Goal: Information Seeking & Learning: Learn about a topic

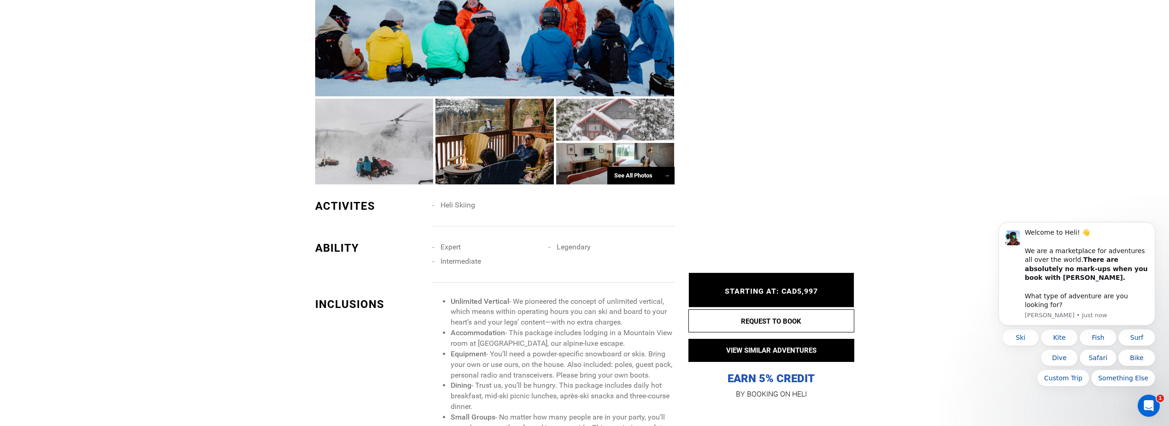
scroll to position [645, 0]
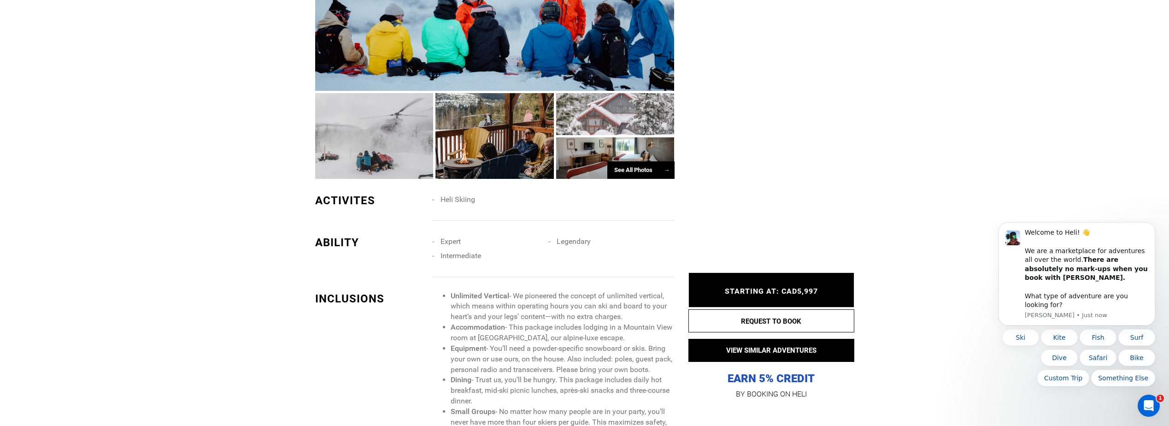
click at [632, 177] on div "See All Photos →" at bounding box center [641, 170] width 67 height 18
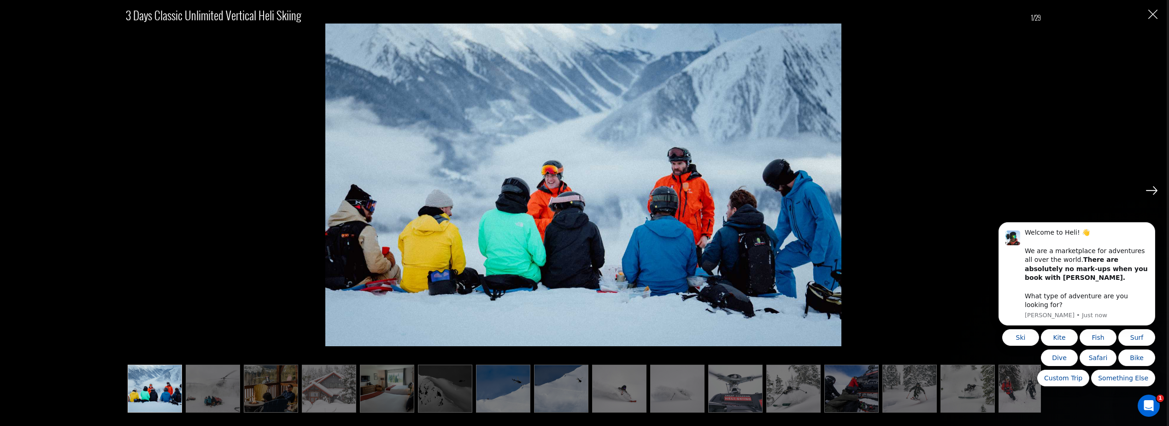
click at [1148, 191] on img at bounding box center [1152, 190] width 12 height 8
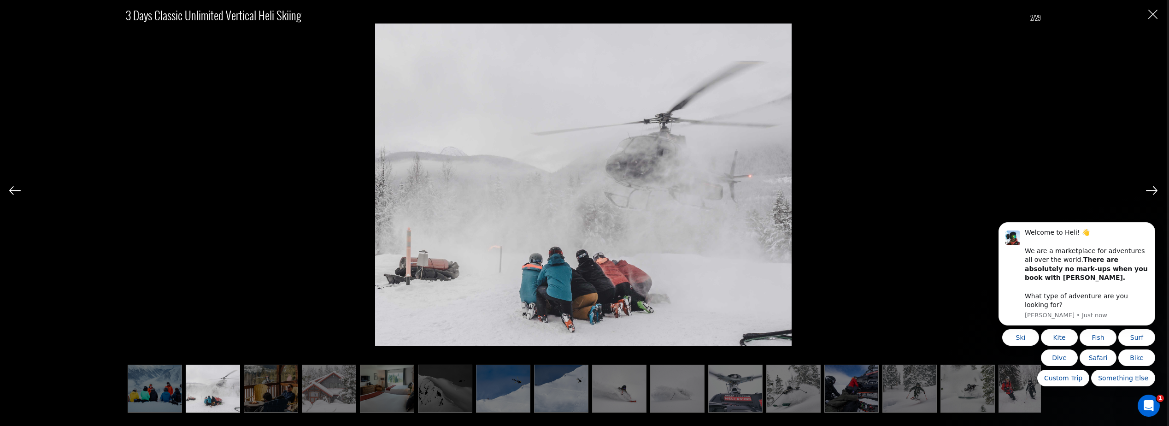
click at [1151, 190] on img at bounding box center [1152, 190] width 12 height 8
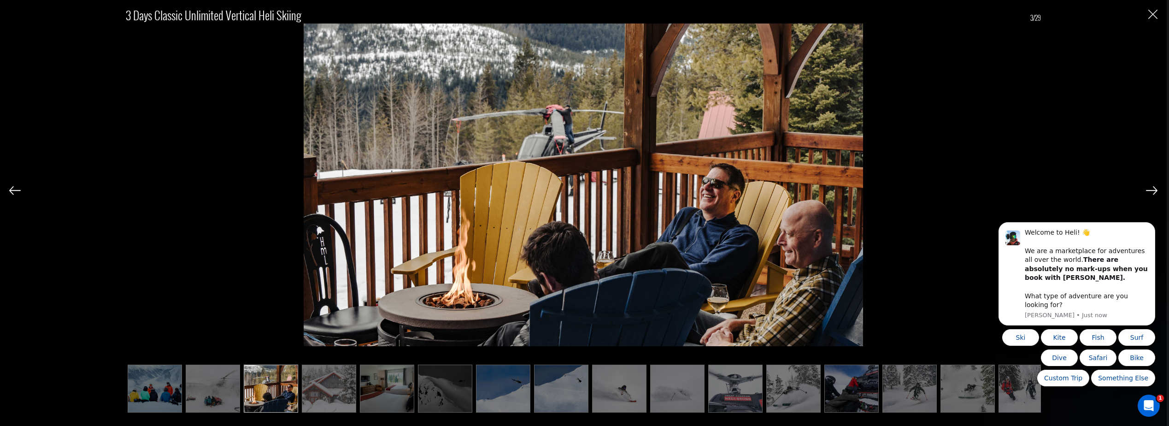
click at [1151, 190] on img at bounding box center [1152, 190] width 12 height 8
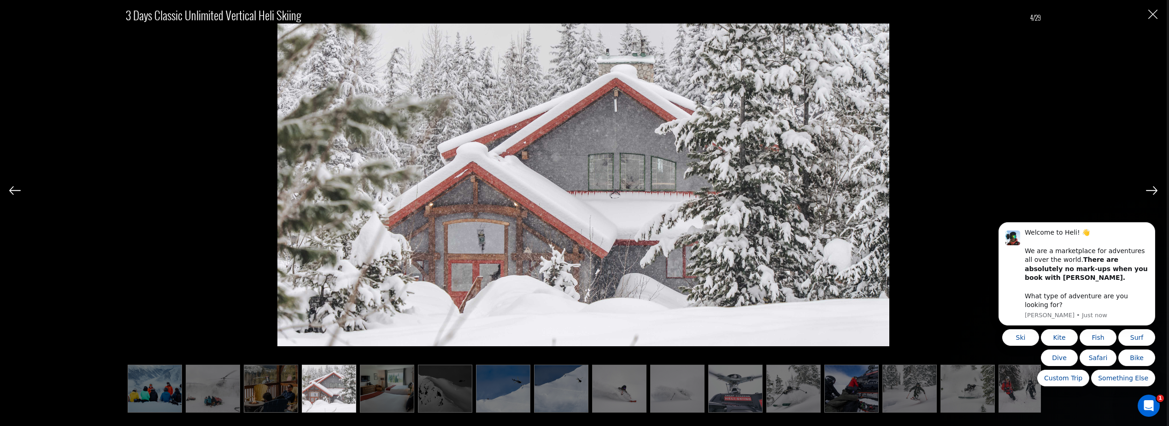
click at [1151, 190] on img at bounding box center [1152, 190] width 12 height 8
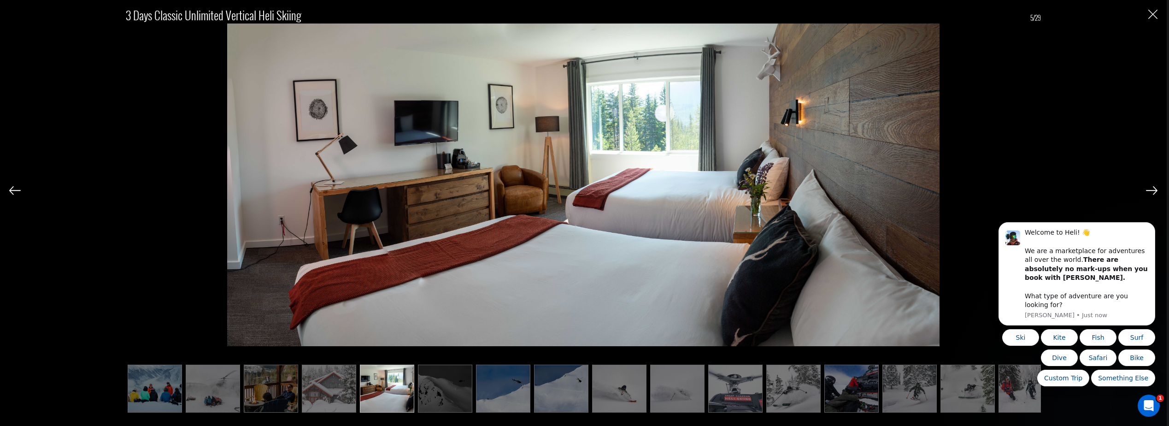
click at [1151, 190] on img at bounding box center [1152, 190] width 12 height 8
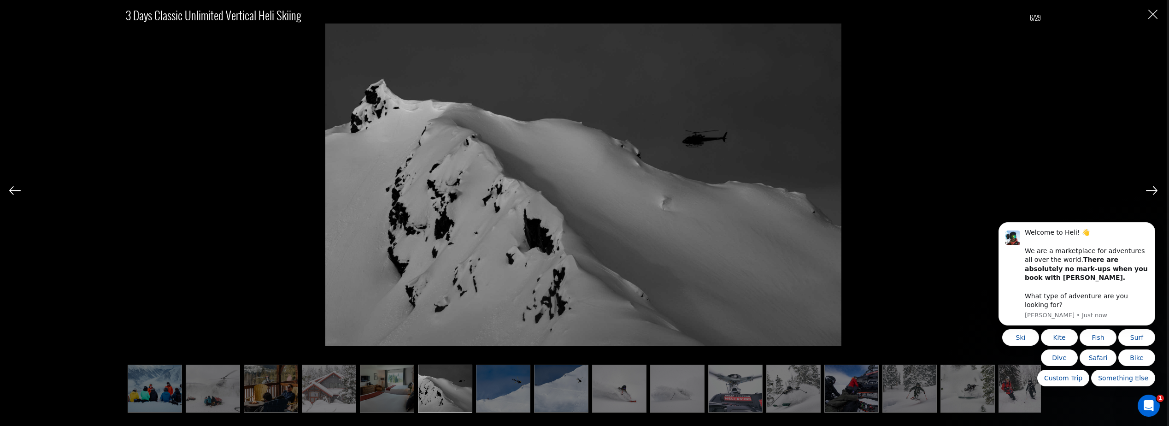
click at [1151, 190] on img at bounding box center [1152, 190] width 12 height 8
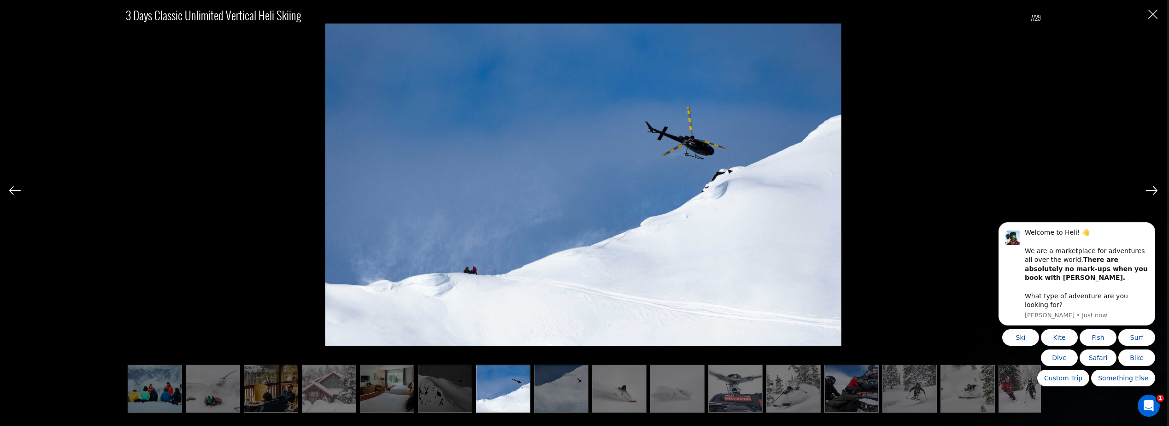
click at [1151, 190] on img at bounding box center [1152, 190] width 12 height 8
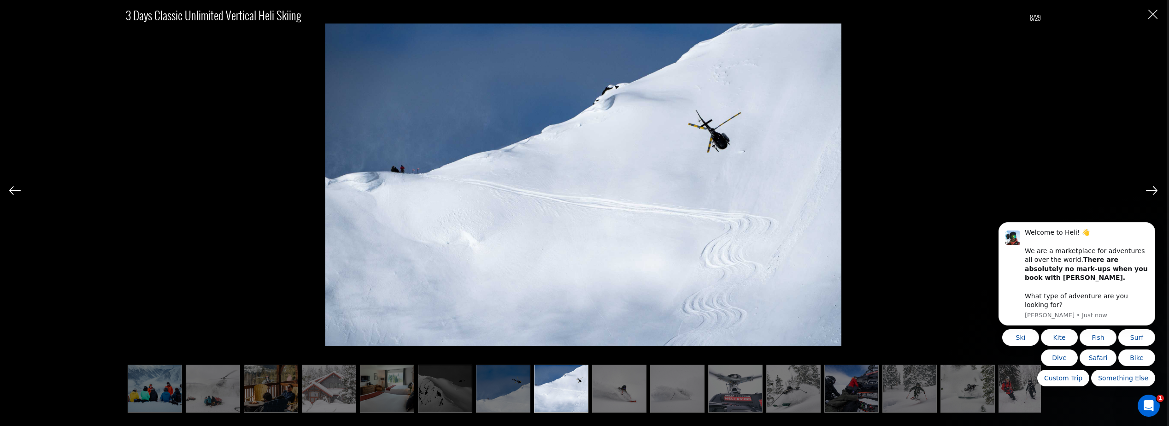
click at [1151, 190] on img at bounding box center [1152, 190] width 12 height 8
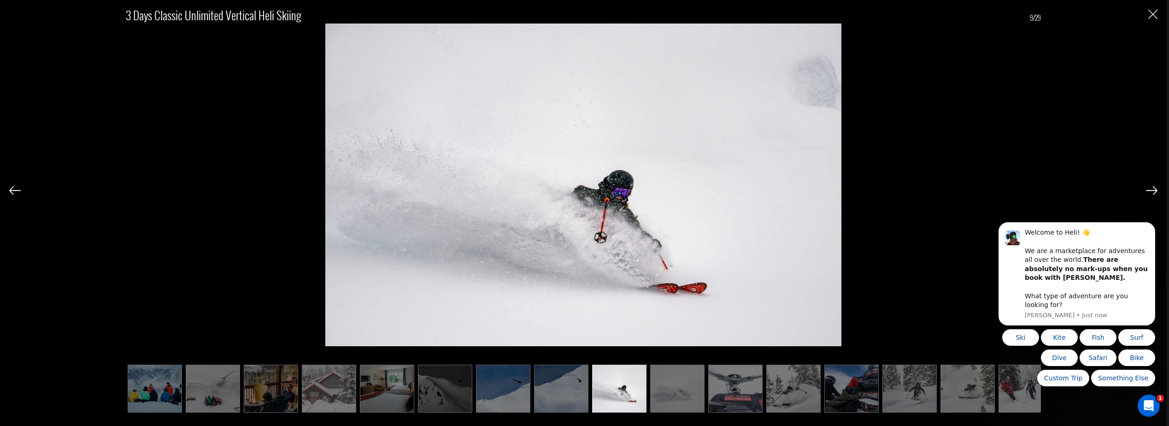
click at [1151, 190] on img at bounding box center [1152, 190] width 12 height 8
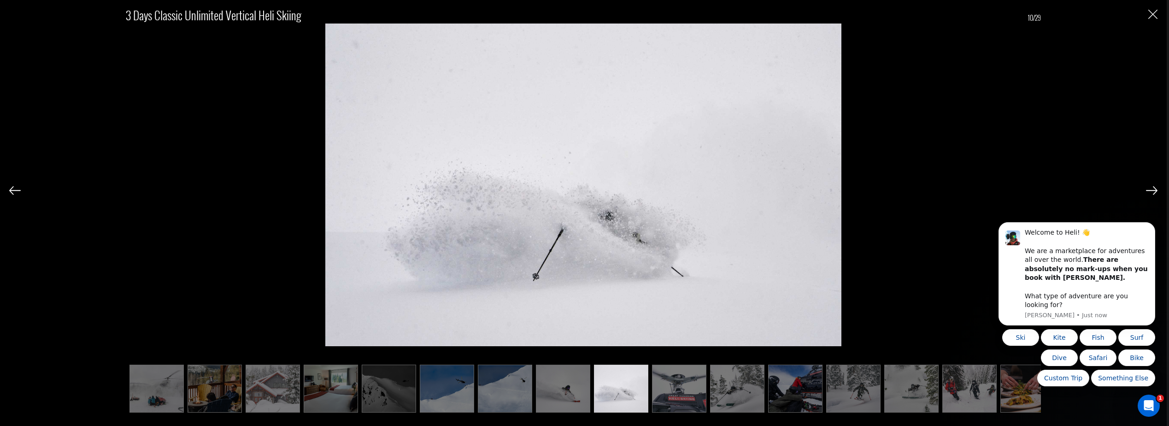
click at [1151, 190] on img at bounding box center [1152, 190] width 12 height 8
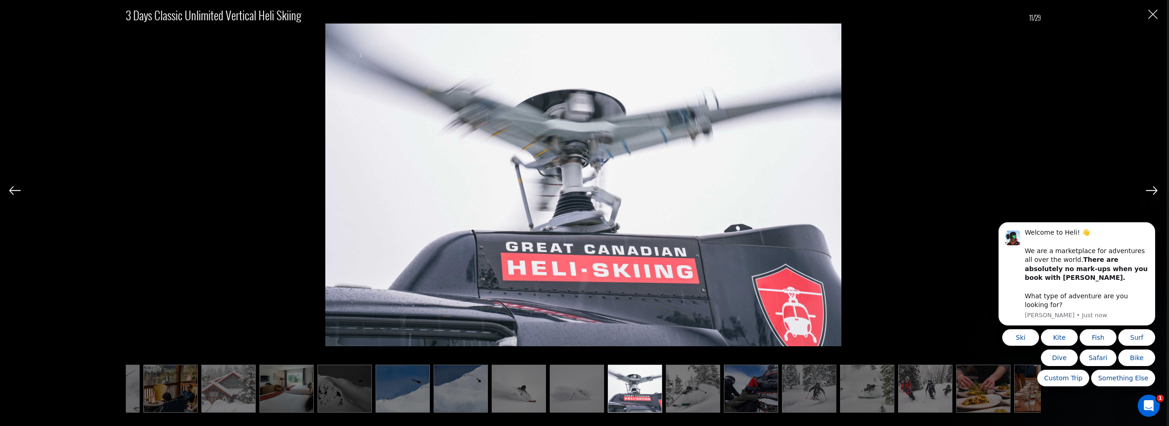
scroll to position [0, 102]
click at [1151, 190] on img at bounding box center [1152, 190] width 12 height 8
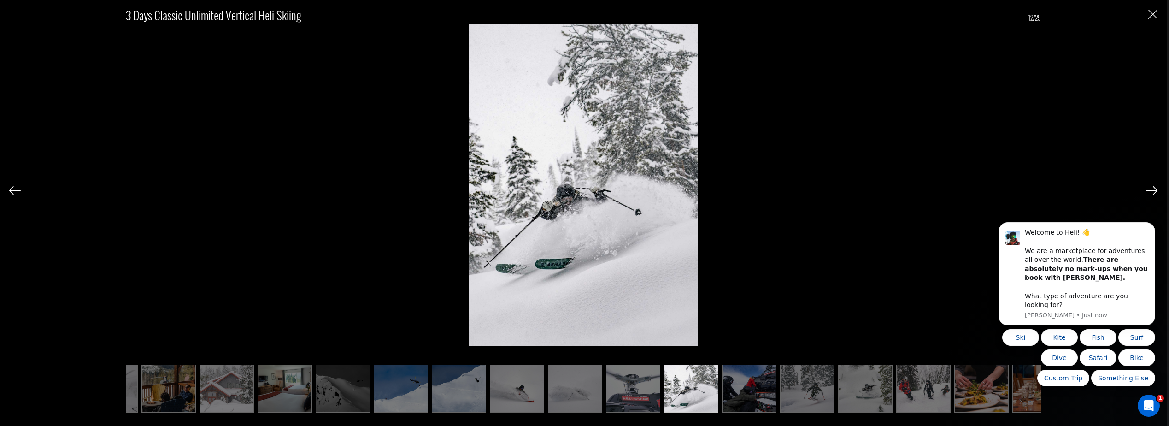
scroll to position [0, 148]
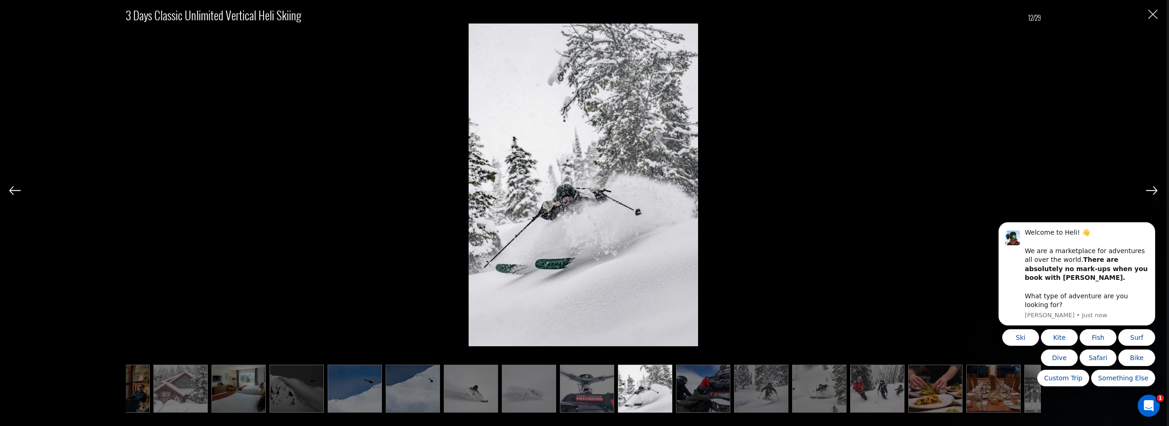
click at [1151, 190] on img at bounding box center [1152, 190] width 12 height 8
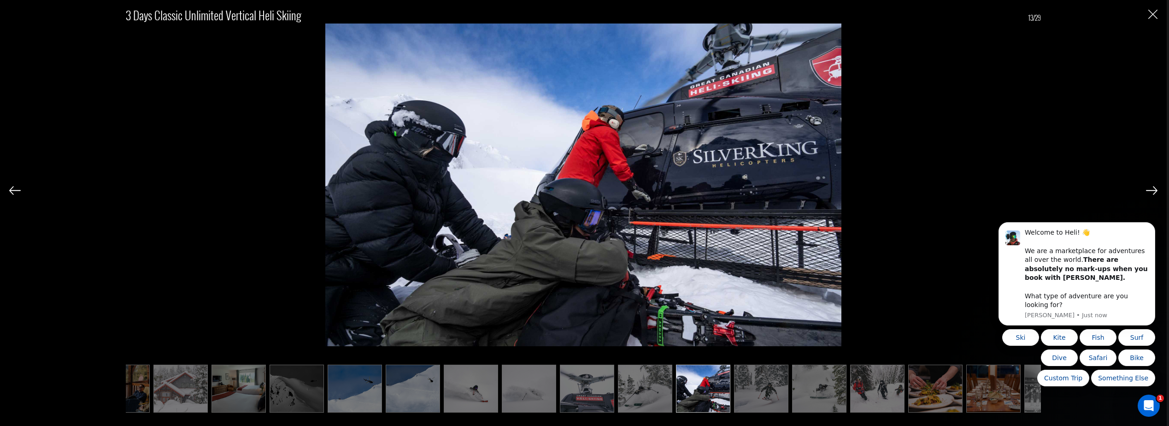
scroll to position [0, 195]
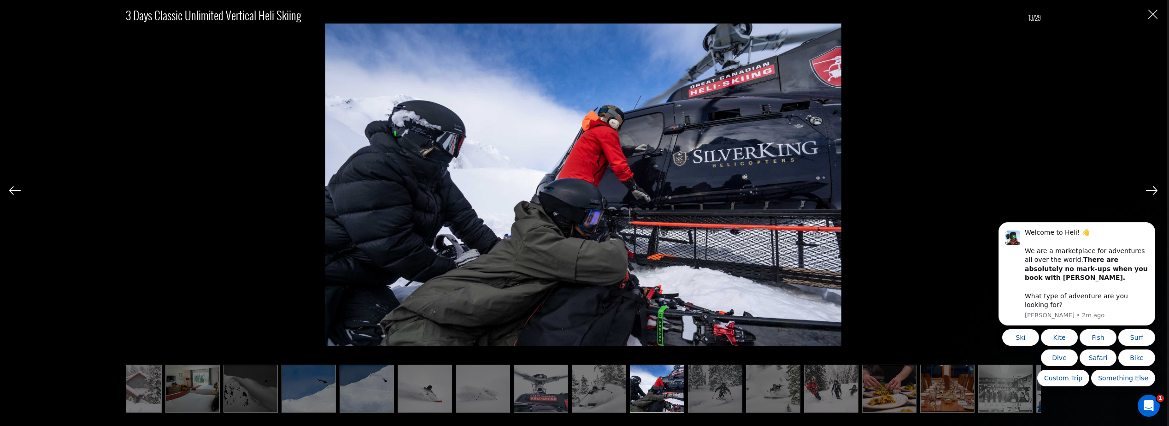
click at [1151, 189] on img at bounding box center [1152, 190] width 12 height 8
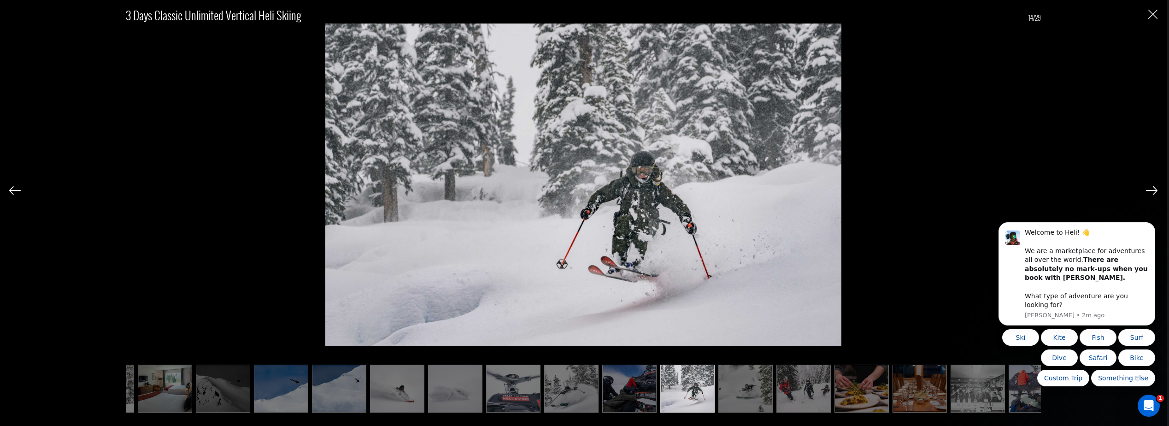
click at [1151, 189] on img at bounding box center [1152, 190] width 12 height 8
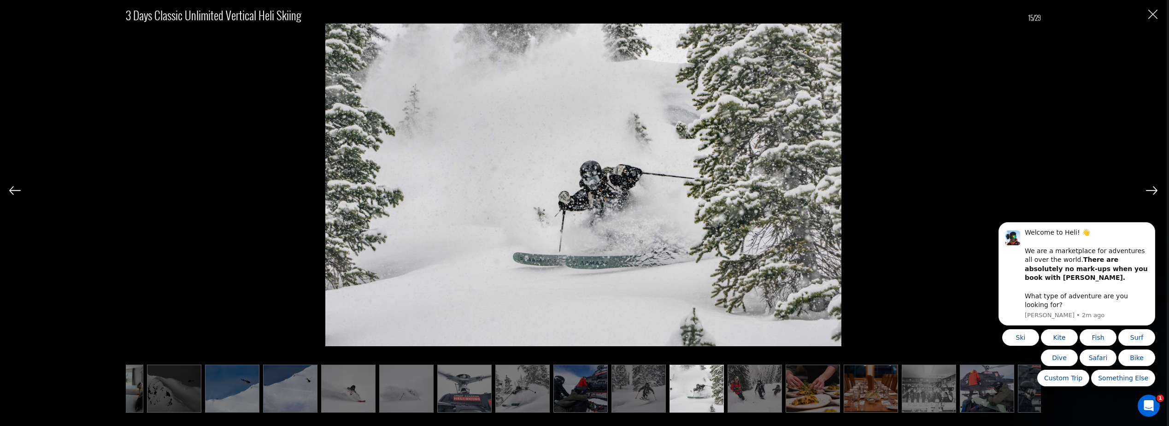
click at [1151, 189] on img at bounding box center [1152, 190] width 12 height 8
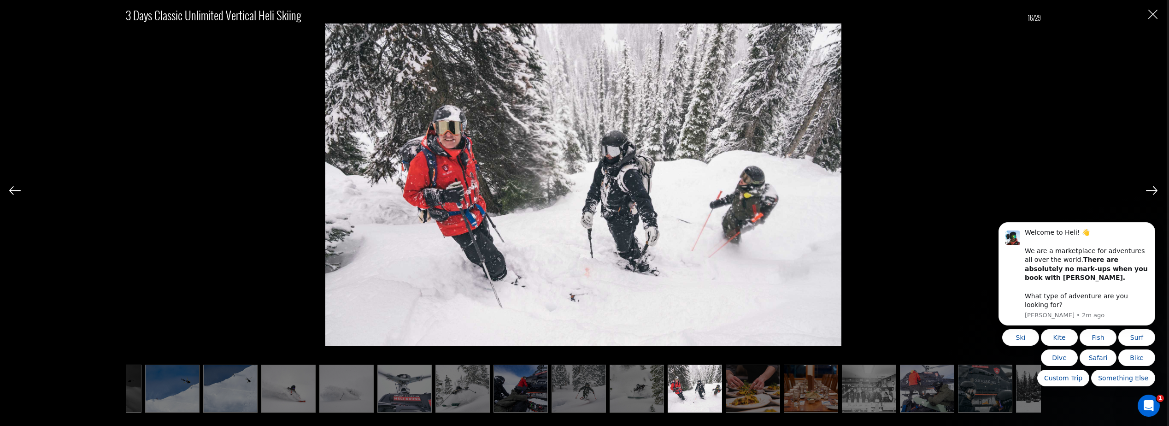
scroll to position [0, 331]
click at [1151, 189] on img at bounding box center [1152, 190] width 12 height 8
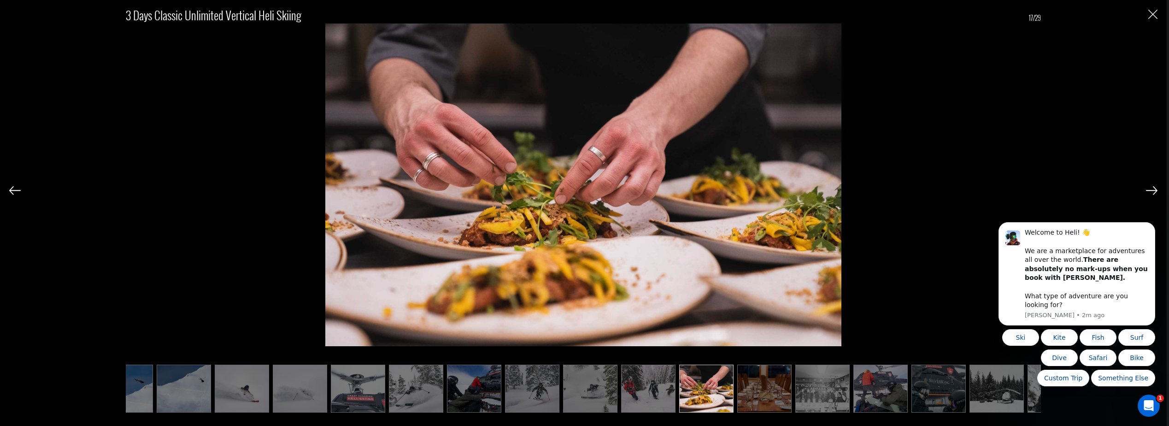
click at [1151, 189] on img at bounding box center [1152, 190] width 12 height 8
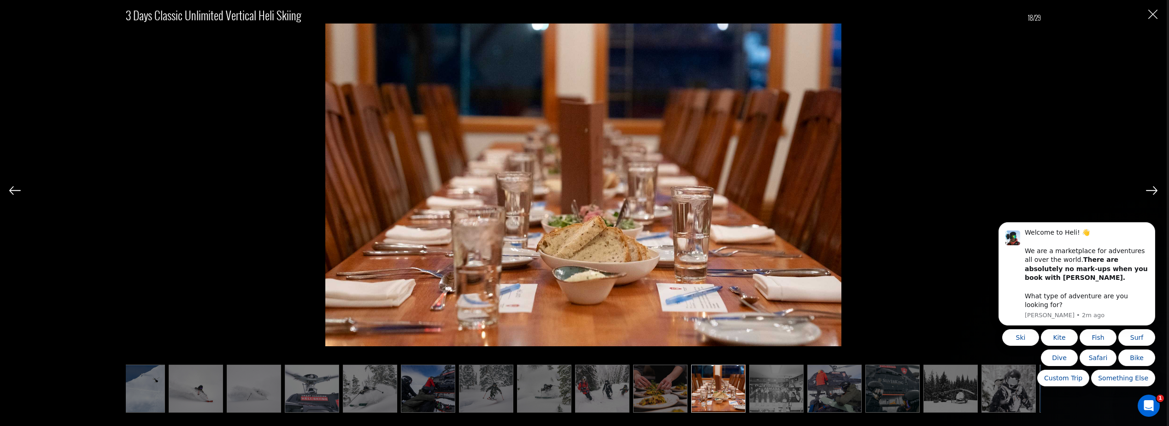
click at [1151, 189] on img at bounding box center [1152, 190] width 12 height 8
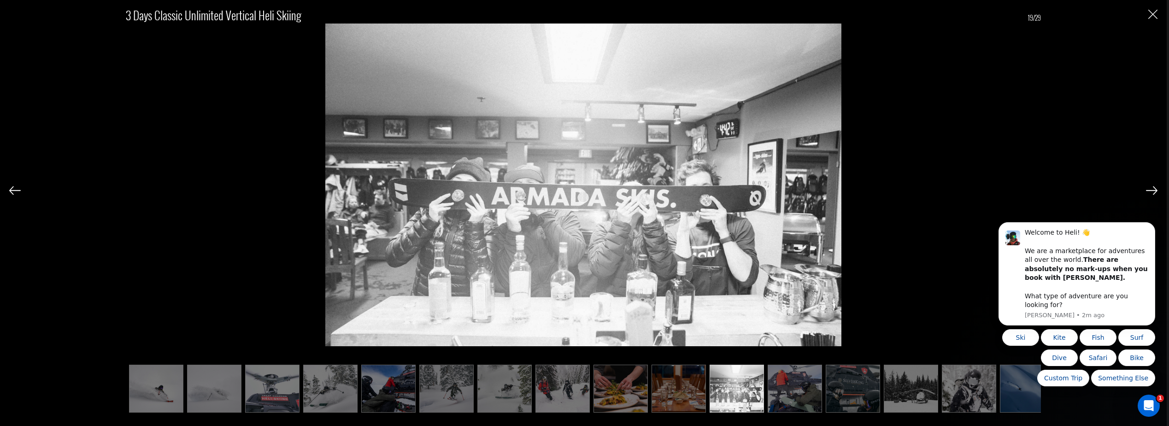
scroll to position [0, 470]
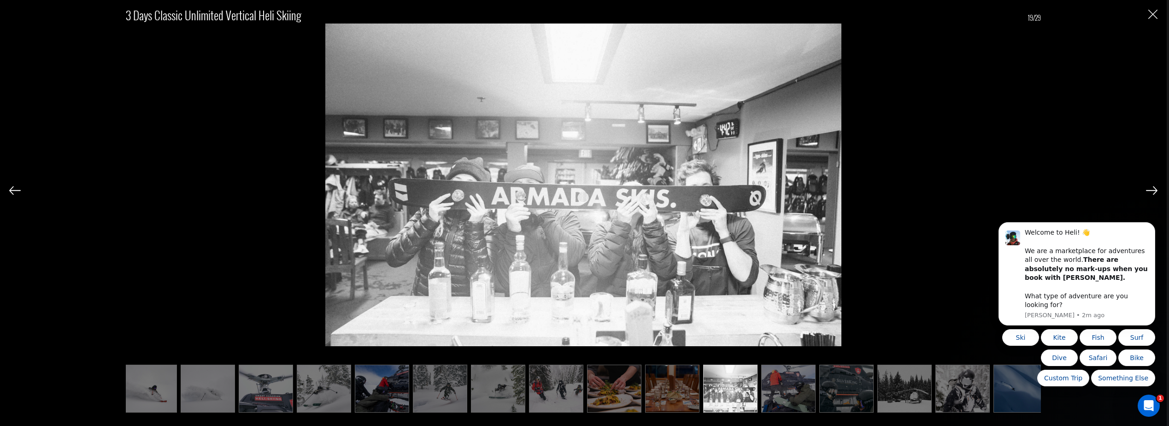
click at [1151, 189] on img at bounding box center [1152, 190] width 12 height 8
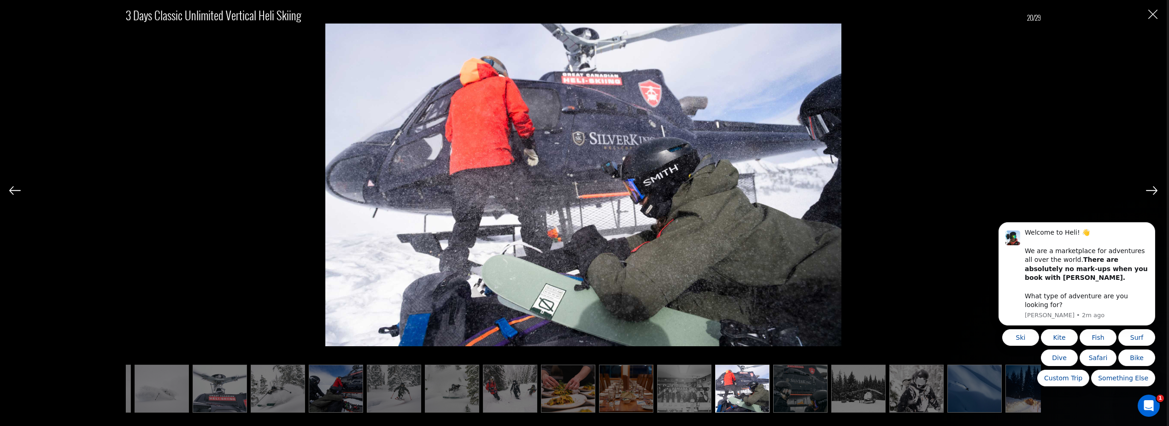
click at [1151, 189] on img at bounding box center [1152, 190] width 12 height 8
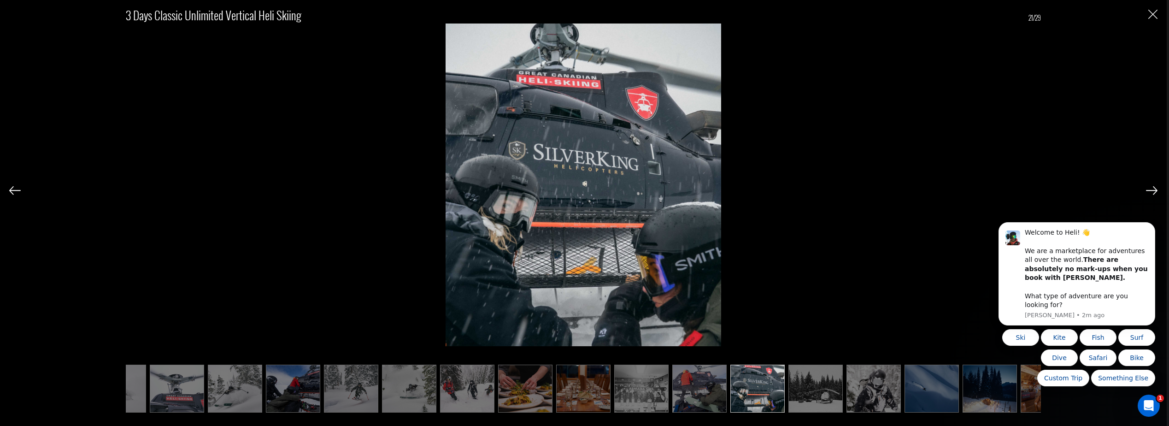
click at [1151, 189] on img at bounding box center [1152, 190] width 12 height 8
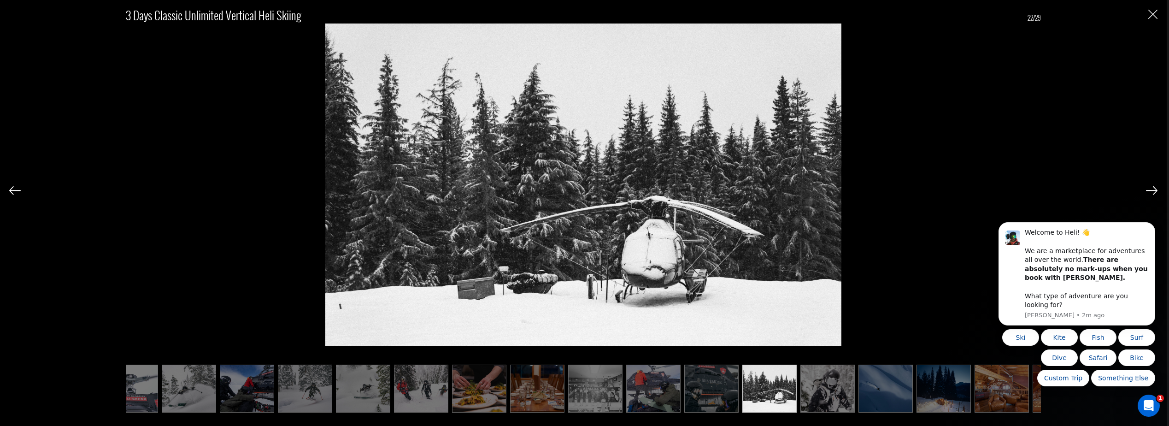
click at [1151, 189] on img at bounding box center [1152, 190] width 12 height 8
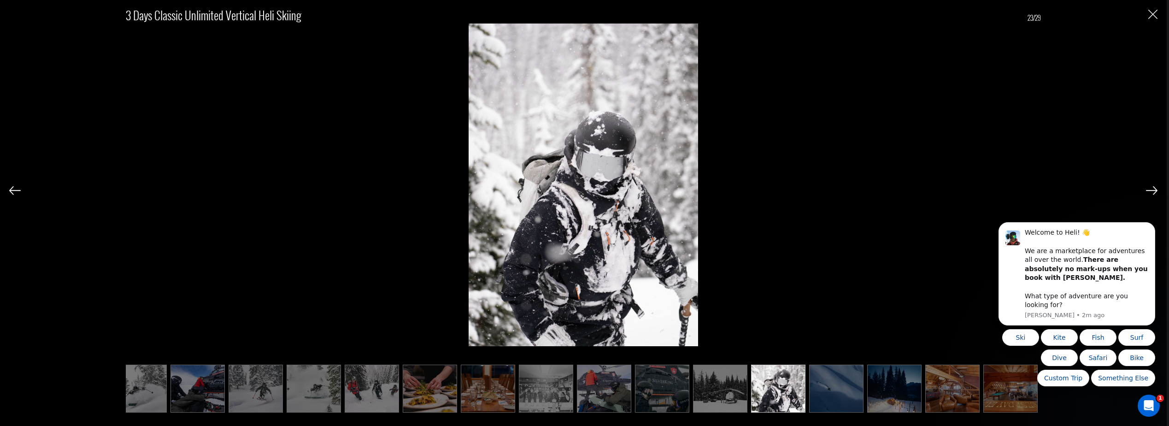
click at [1151, 189] on img at bounding box center [1152, 190] width 12 height 8
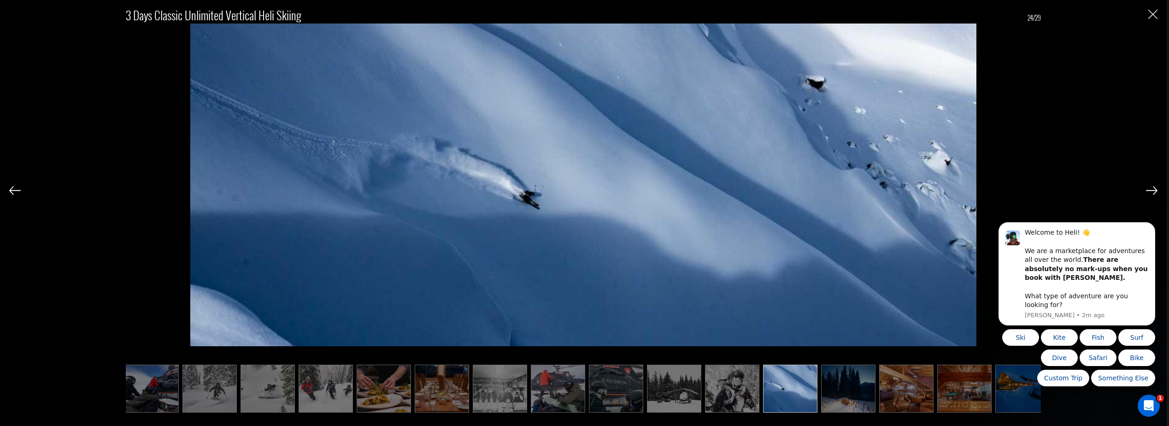
click at [1151, 189] on img at bounding box center [1152, 190] width 12 height 8
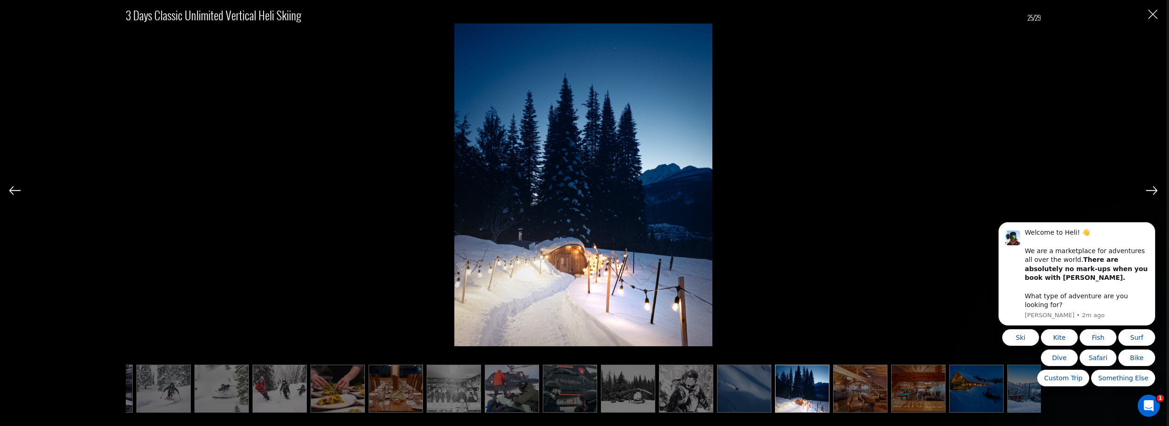
click at [1151, 189] on img at bounding box center [1152, 190] width 12 height 8
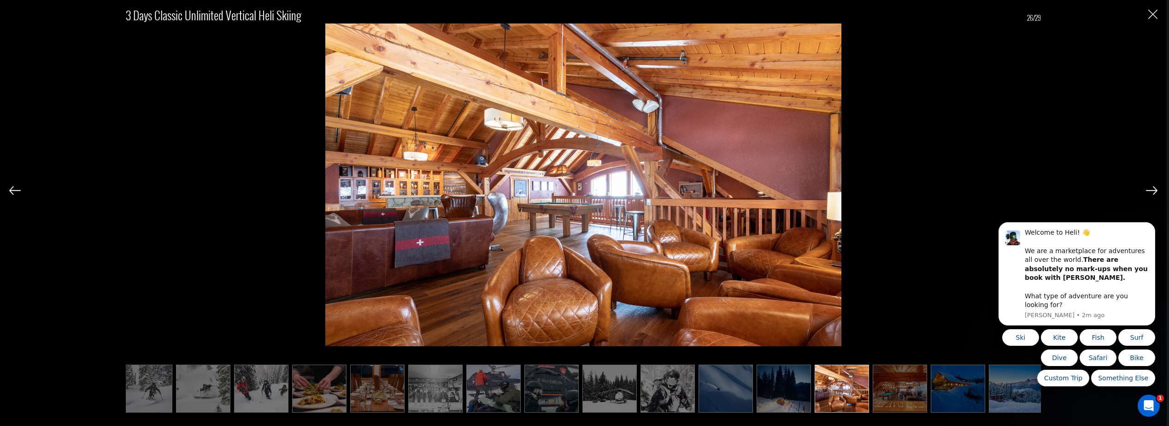
scroll to position [0, 769]
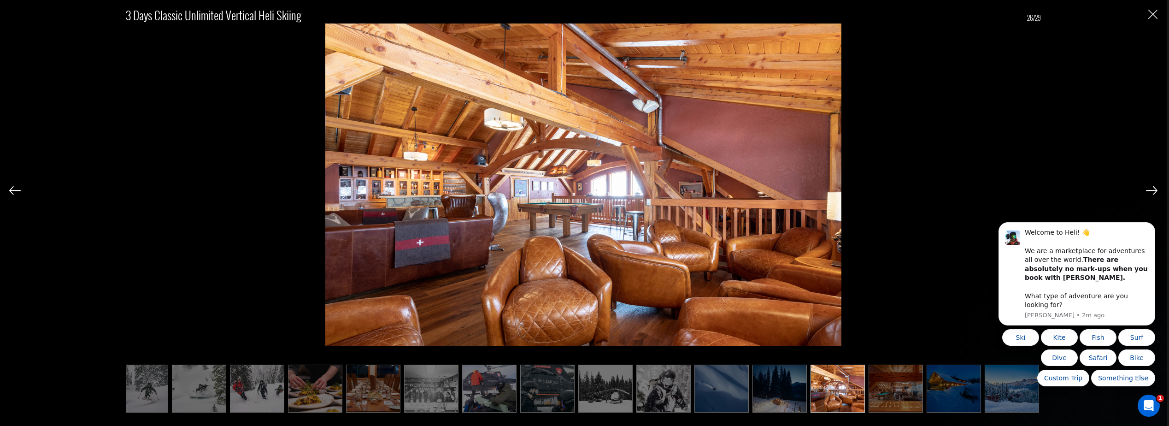
click at [1151, 189] on img at bounding box center [1152, 190] width 12 height 8
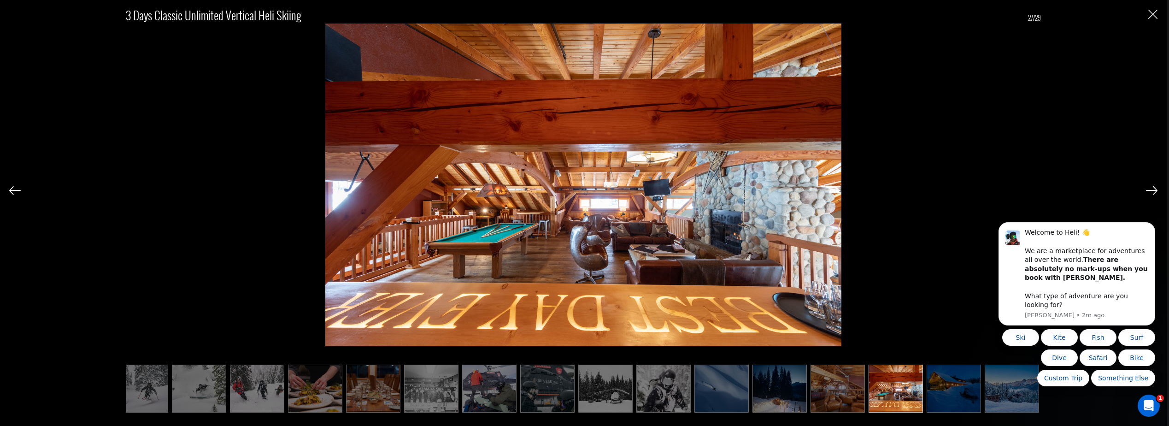
click at [1151, 189] on img at bounding box center [1152, 190] width 12 height 8
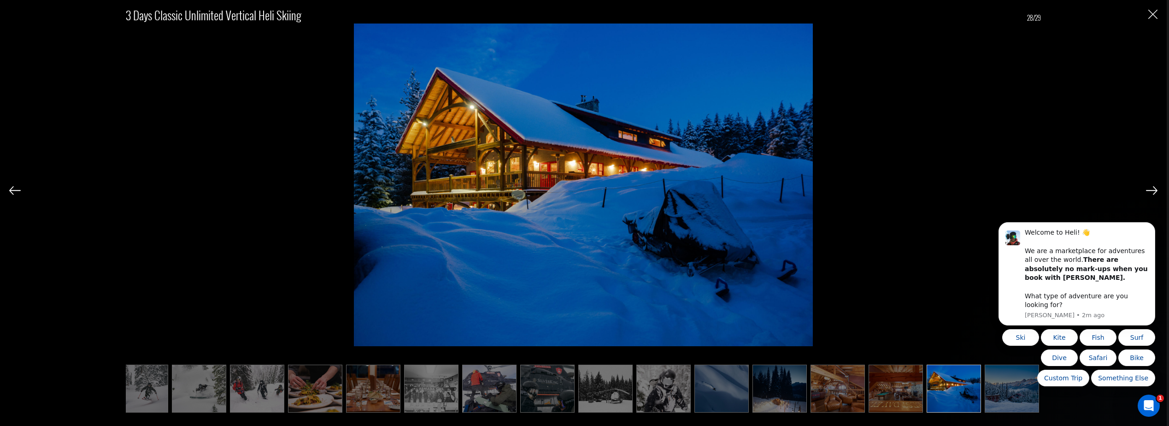
click at [1151, 189] on img at bounding box center [1152, 190] width 12 height 8
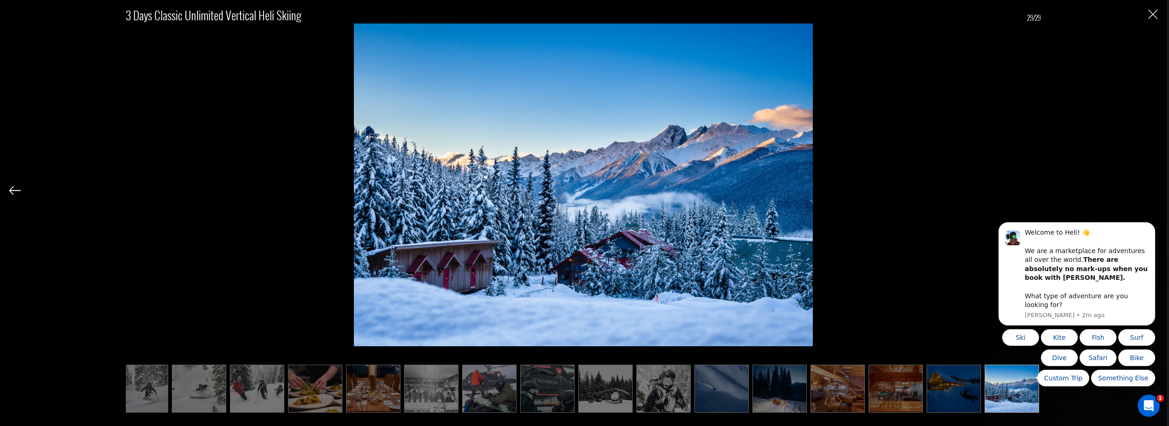
click at [1151, 189] on div "3 Days Classic Unlimited Vertical Heli Skiing 29/29" at bounding box center [583, 202] width 1149 height 405
click at [1153, 17] on img "Close" at bounding box center [1153, 14] width 9 height 9
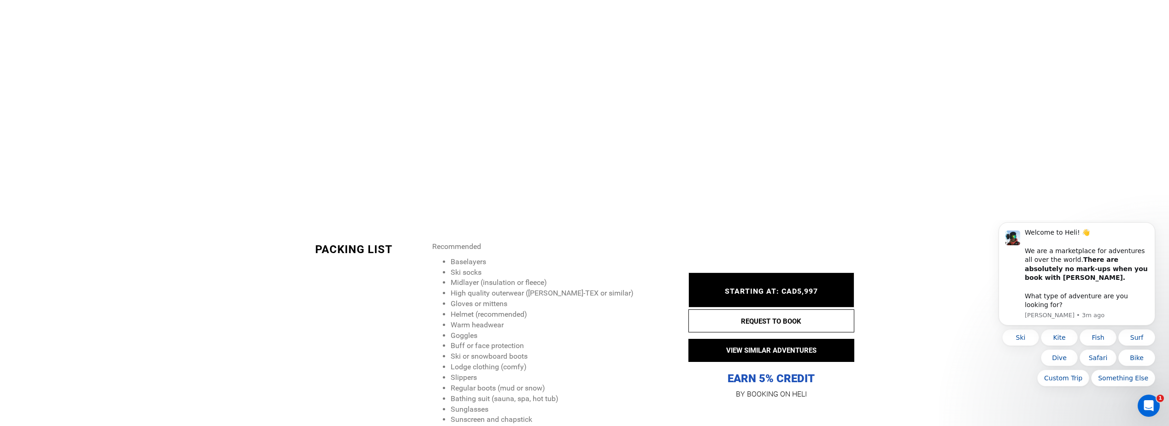
scroll to position [1245, 0]
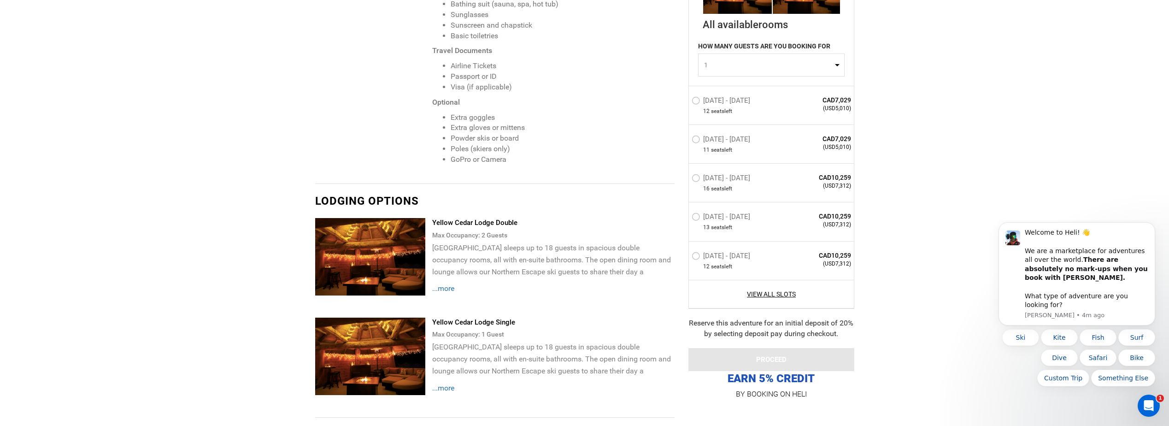
scroll to position [1752, 0]
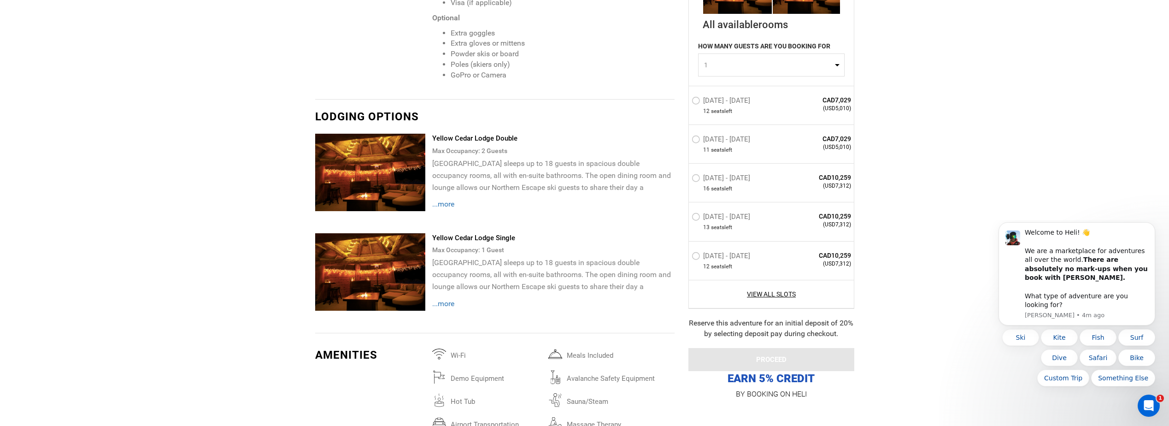
click at [412, 177] on img at bounding box center [370, 172] width 111 height 77
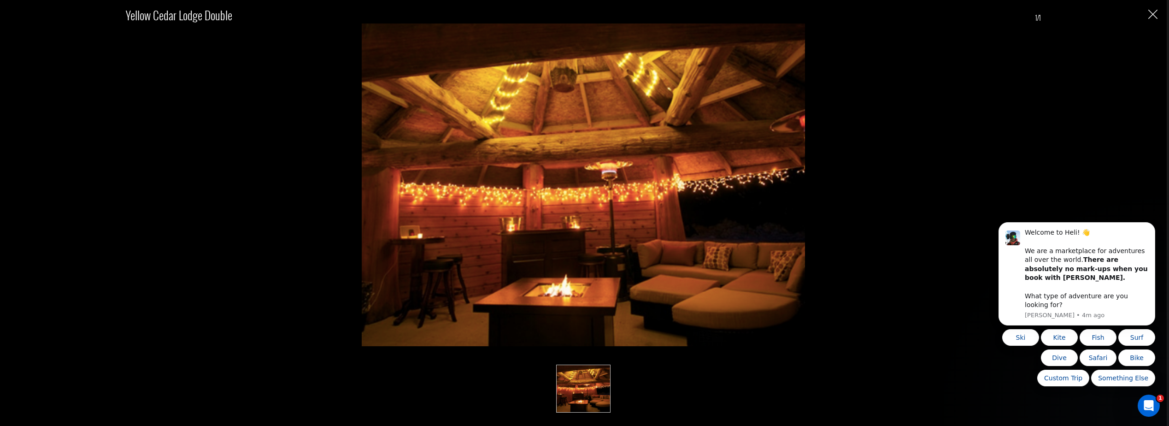
click at [1160, 18] on div "Yellow Cedar Lodge Double 1/1" at bounding box center [583, 213] width 1167 height 426
click at [1156, 18] on img "Close" at bounding box center [1153, 14] width 9 height 9
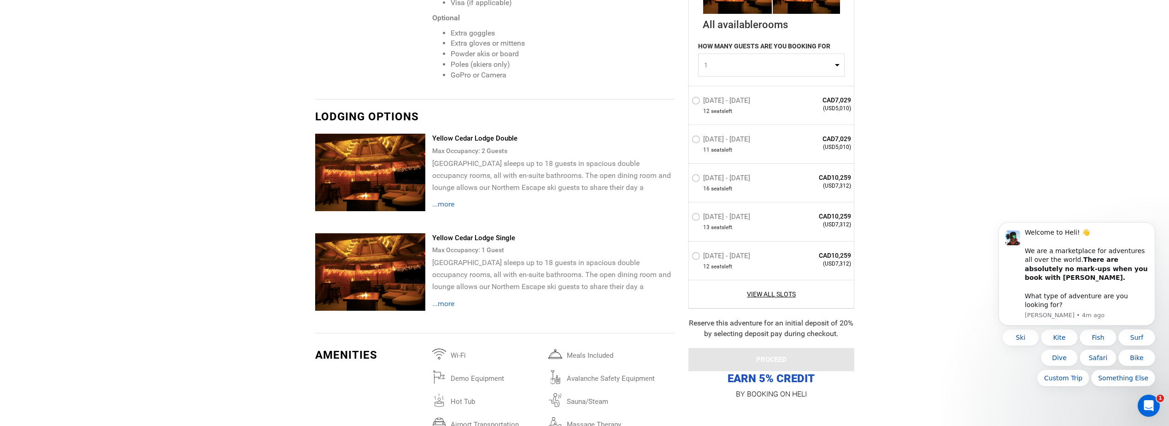
click at [370, 276] on img at bounding box center [370, 271] width 111 height 77
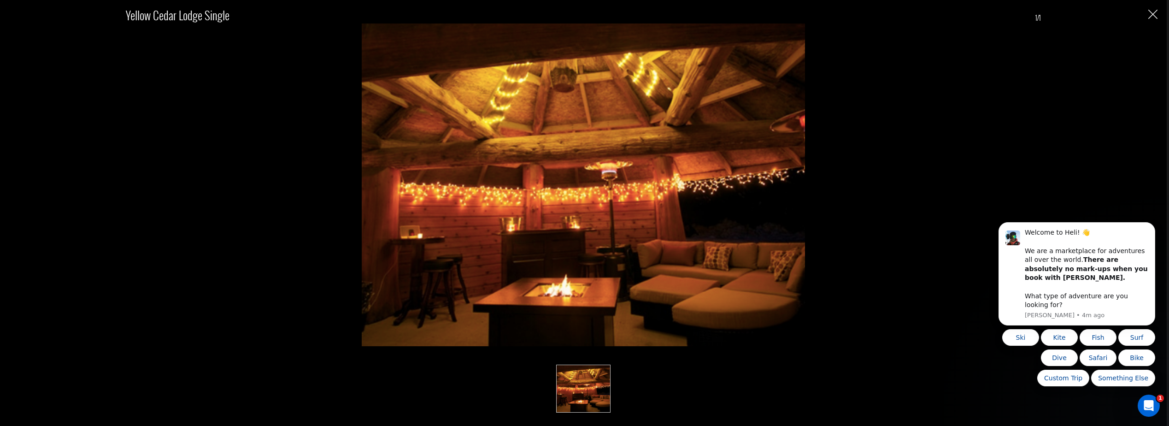
click at [1159, 13] on div "Yellow Cedar Lodge Single 1/1" at bounding box center [583, 213] width 1167 height 426
click at [1156, 16] on img "Close" at bounding box center [1153, 14] width 9 height 9
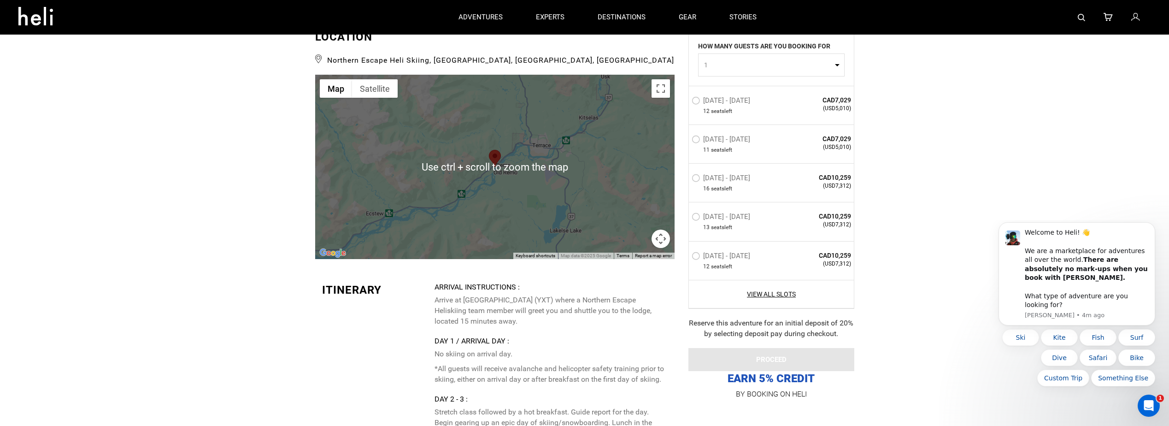
scroll to position [2213, 0]
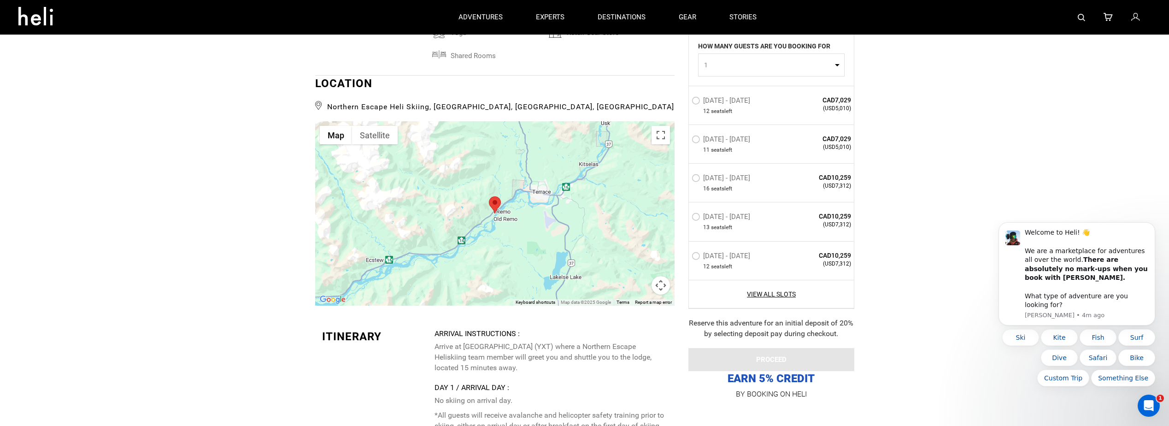
click at [527, 248] on div at bounding box center [495, 213] width 360 height 184
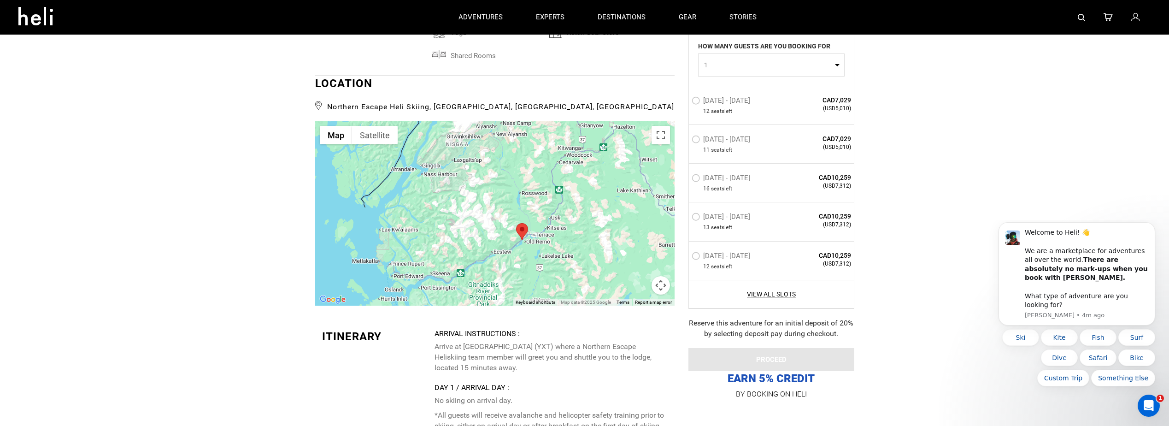
drag, startPoint x: 527, startPoint y: 248, endPoint x: 520, endPoint y: 243, distance: 8.3
click at [520, 243] on div at bounding box center [495, 213] width 360 height 184
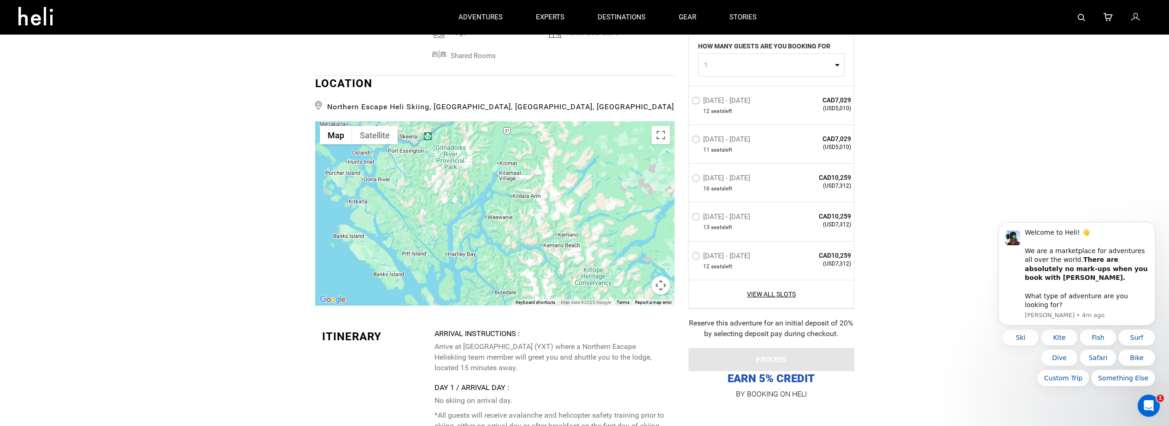
drag, startPoint x: 592, startPoint y: 263, endPoint x: 550, endPoint y: 116, distance: 153.2
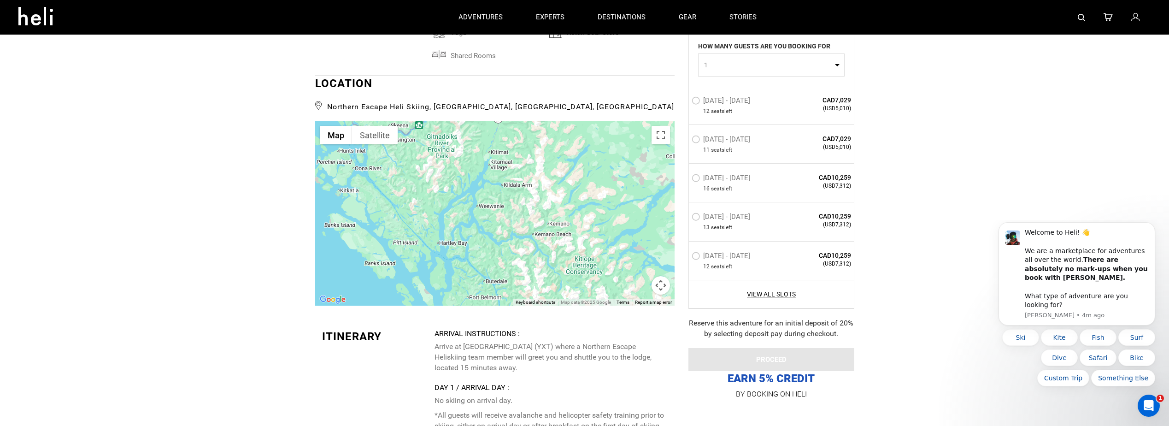
drag, startPoint x: 550, startPoint y: 116, endPoint x: 541, endPoint y: 109, distance: 11.6
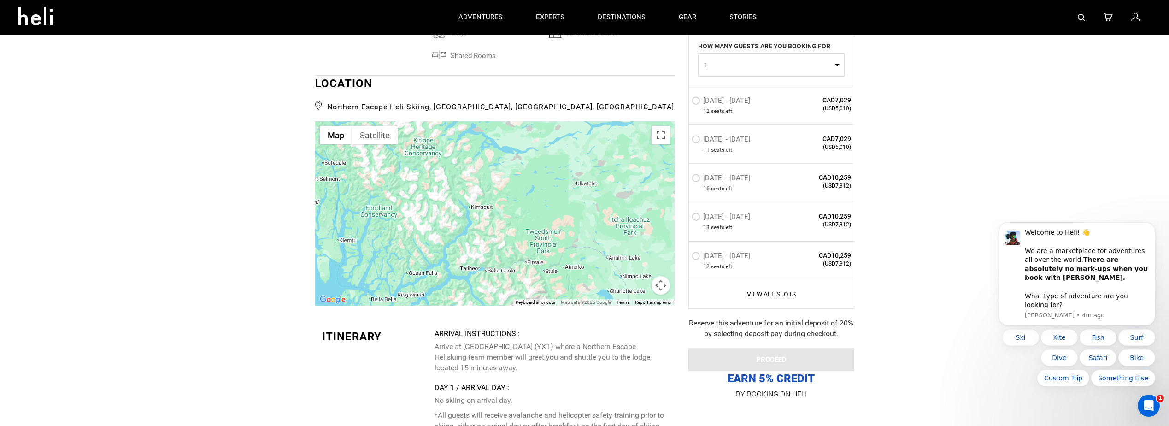
drag, startPoint x: 620, startPoint y: 252, endPoint x: 458, endPoint y: 132, distance: 201.1
click at [458, 132] on div at bounding box center [495, 213] width 360 height 184
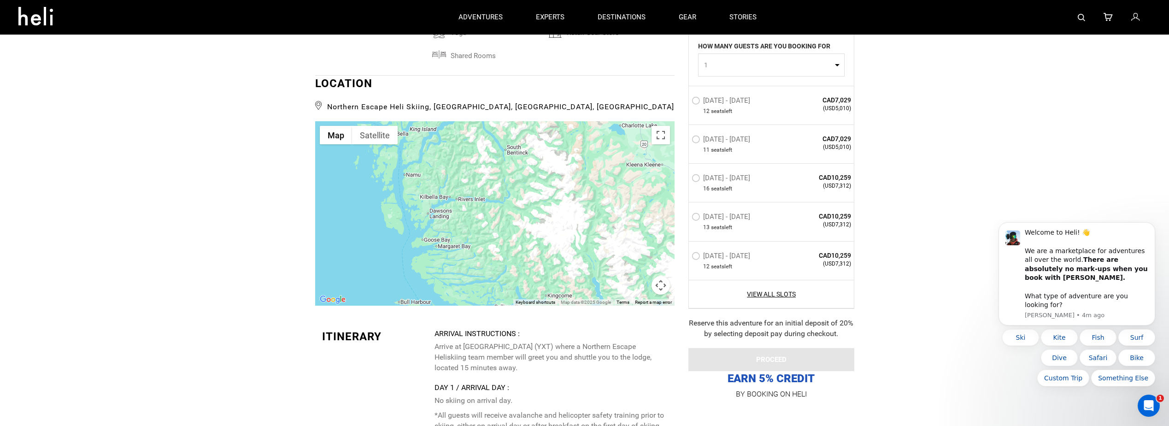
drag, startPoint x: 528, startPoint y: 257, endPoint x: 510, endPoint y: 108, distance: 150.5
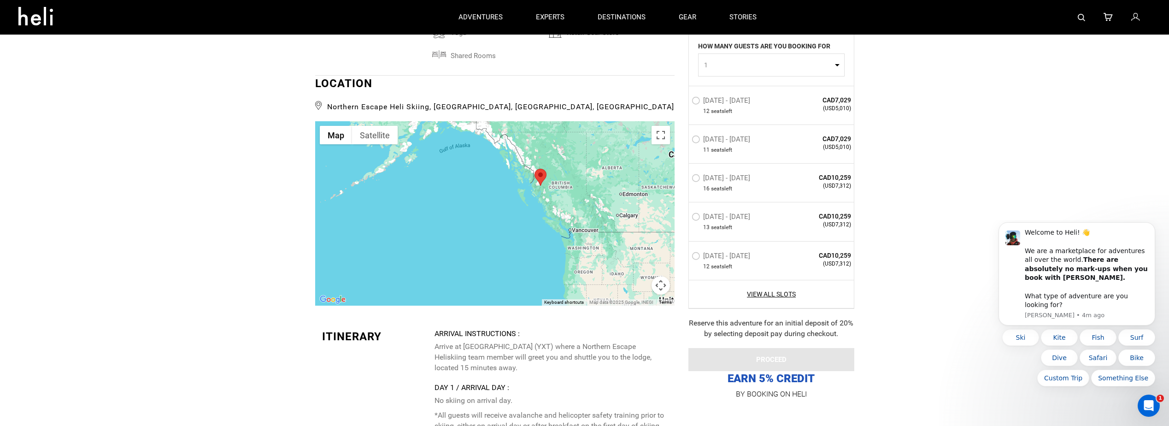
click at [557, 211] on div at bounding box center [495, 213] width 360 height 184
click at [566, 217] on div at bounding box center [495, 213] width 360 height 184
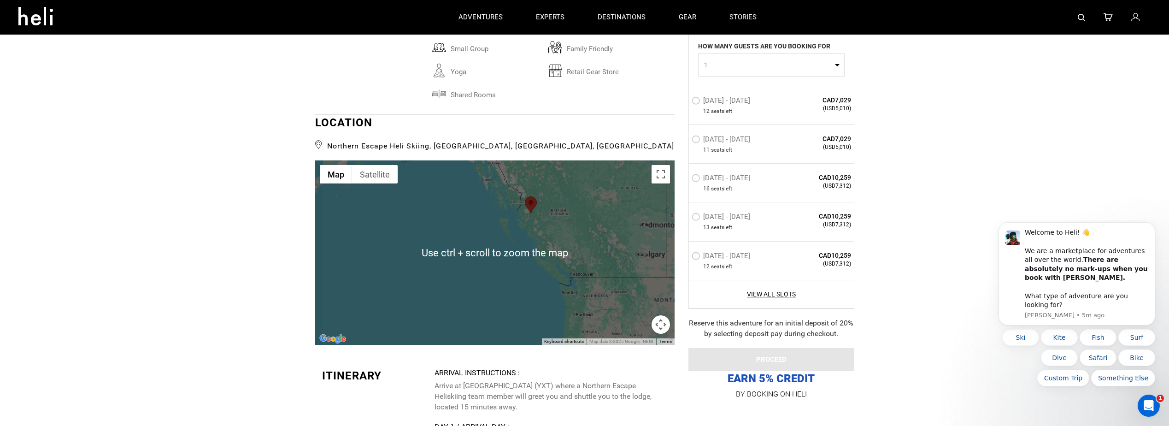
scroll to position [2166, 0]
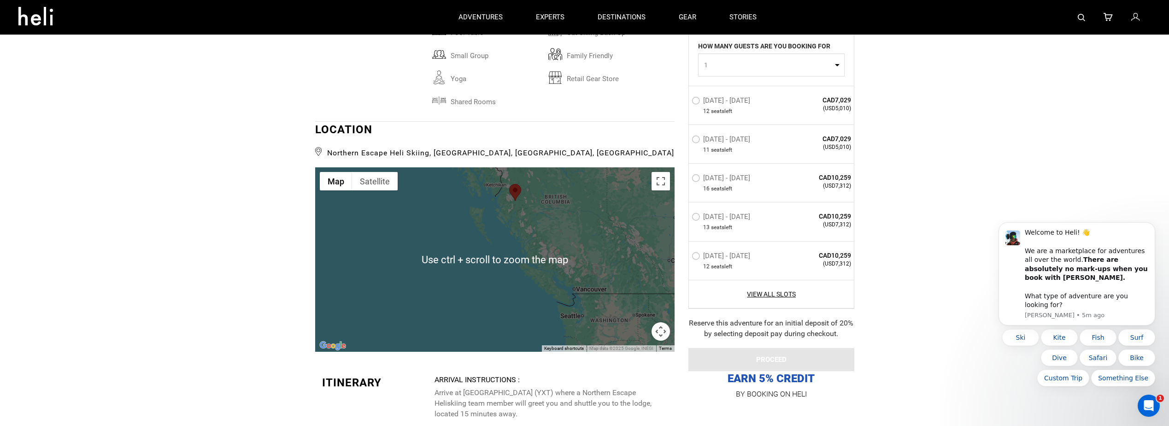
click at [566, 217] on div at bounding box center [495, 259] width 360 height 184
click at [551, 238] on div at bounding box center [495, 259] width 360 height 184
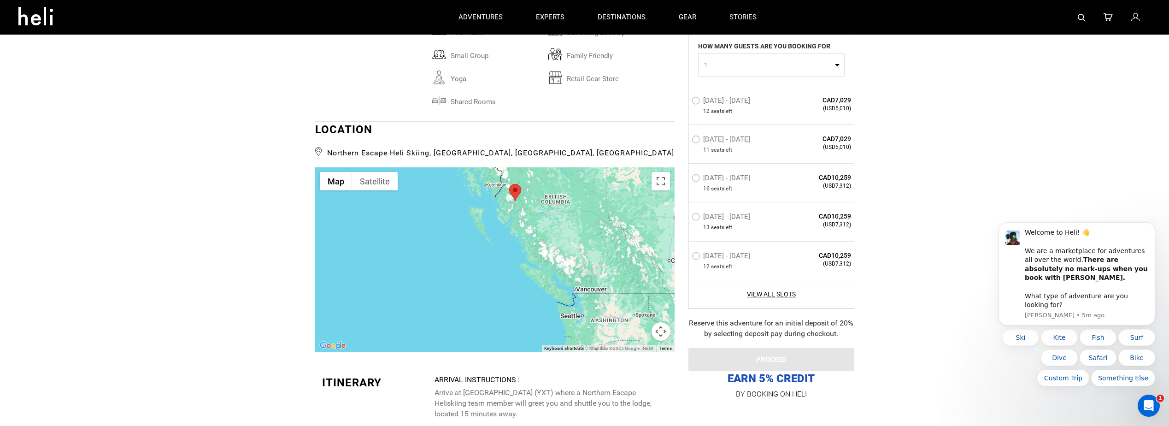
click at [551, 237] on div at bounding box center [495, 259] width 360 height 184
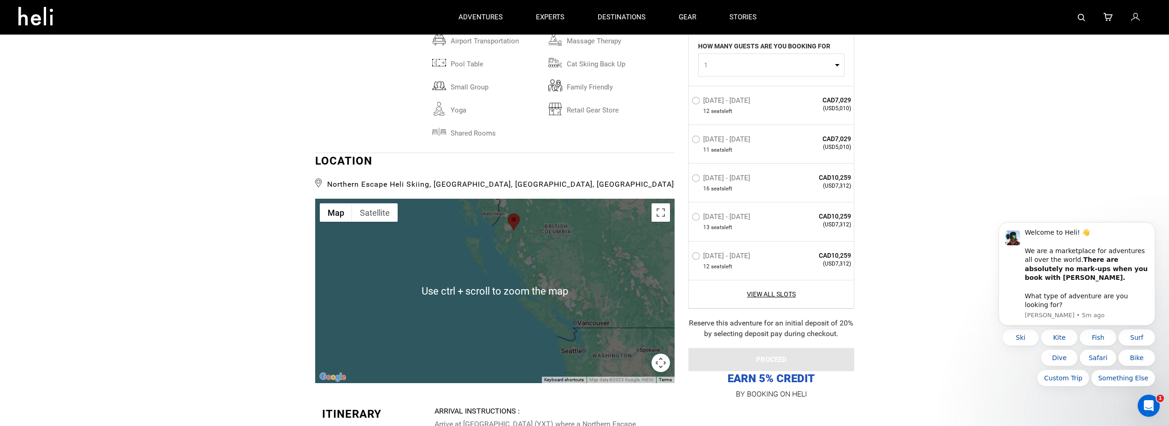
scroll to position [2074, 0]
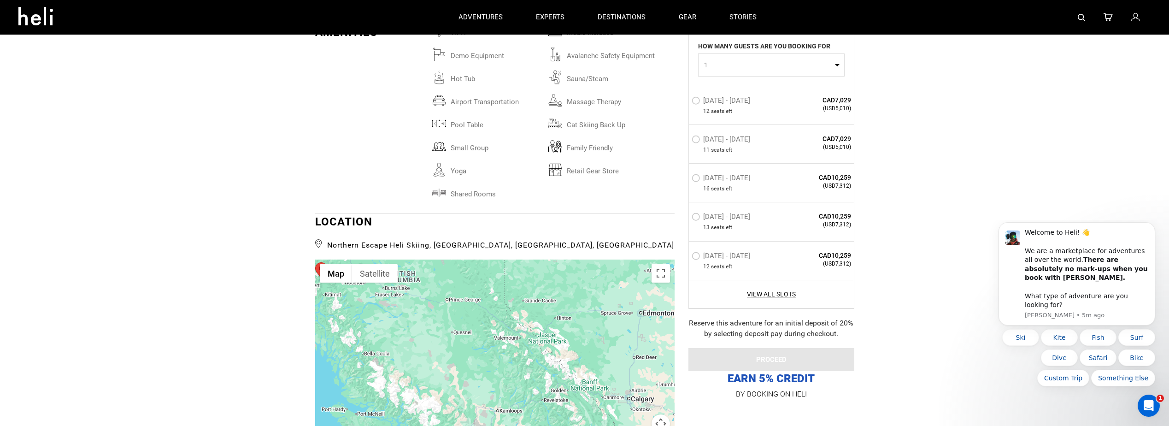
drag, startPoint x: 602, startPoint y: 351, endPoint x: 443, endPoint y: 352, distance: 159.5
click at [443, 352] on div at bounding box center [495, 352] width 360 height 184
click at [938, 118] on div "Activities Ability Inclusions Packing List Lodging Amenities Location Itinerary…" at bounding box center [584, 125] width 1169 height 3677
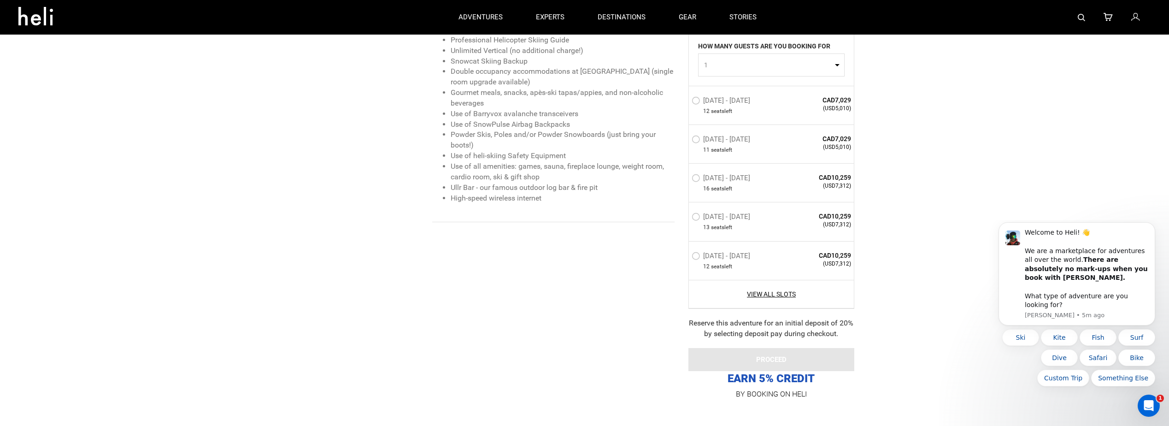
scroll to position [1014, 0]
